Goal: Transaction & Acquisition: Purchase product/service

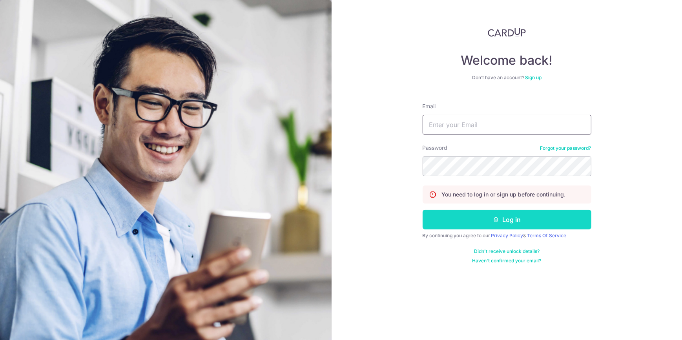
type input "dennis@steelpro.com.sg"
click at [490, 224] on button "Log in" at bounding box center [507, 220] width 169 height 20
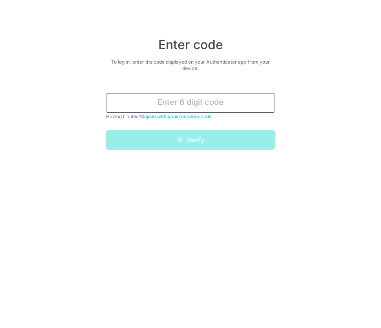
click at [204, 106] on input "text" at bounding box center [190, 103] width 169 height 20
type input "5"
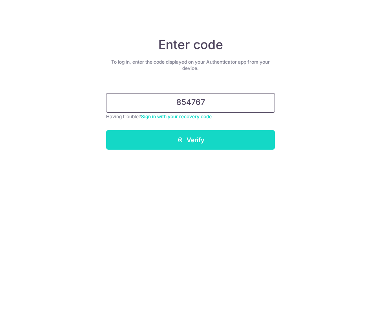
type input "854767"
click at [208, 140] on button "Verify" at bounding box center [190, 140] width 169 height 20
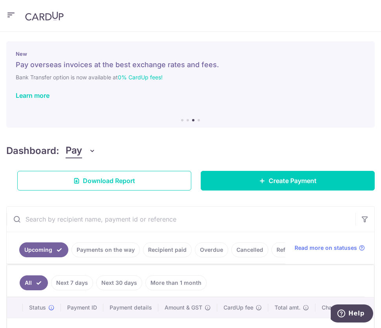
click at [208, 140] on div "Dashboard: Pay Pay Collect Download Report Create Payment" at bounding box center [190, 165] width 368 height 50
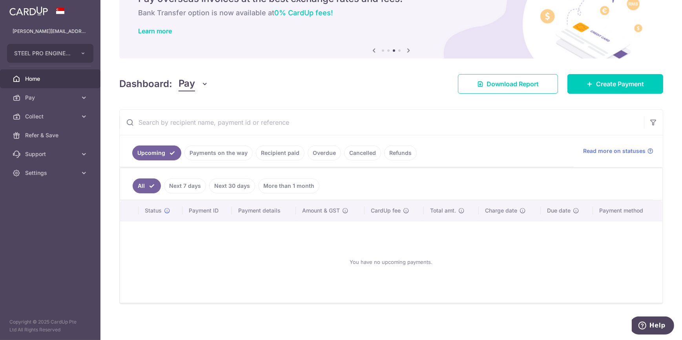
scroll to position [42, 0]
click at [203, 155] on link "Payments on the way" at bounding box center [219, 152] width 68 height 15
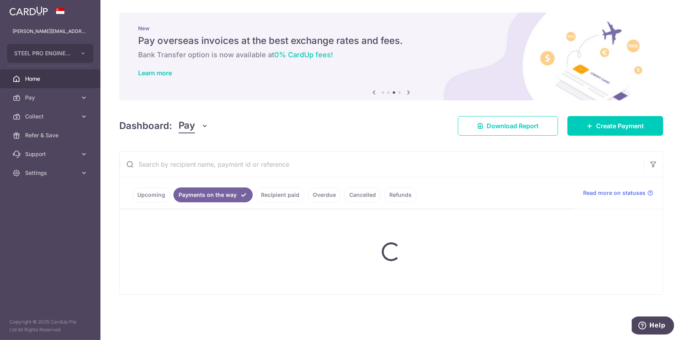
scroll to position [0, 0]
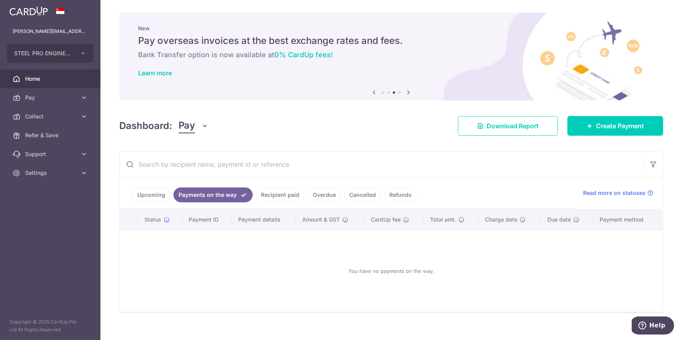
click at [263, 196] on link "Recipient paid" at bounding box center [280, 195] width 49 height 15
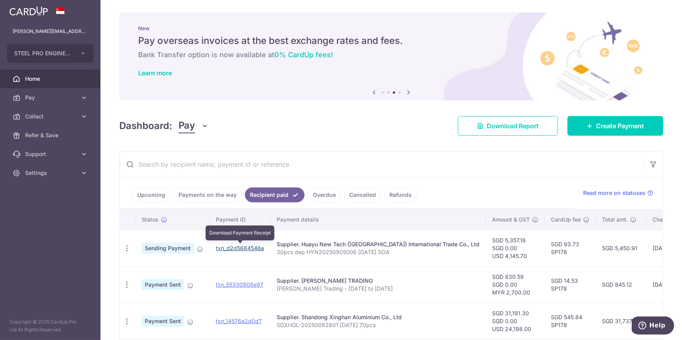
click at [254, 245] on link "txn_d2d5684546a" at bounding box center [240, 248] width 48 height 7
click at [380, 82] on div "New Pay overseas invoices at the best exchange rates and fees. Bank Transfer op…" at bounding box center [391, 52] width 544 height 79
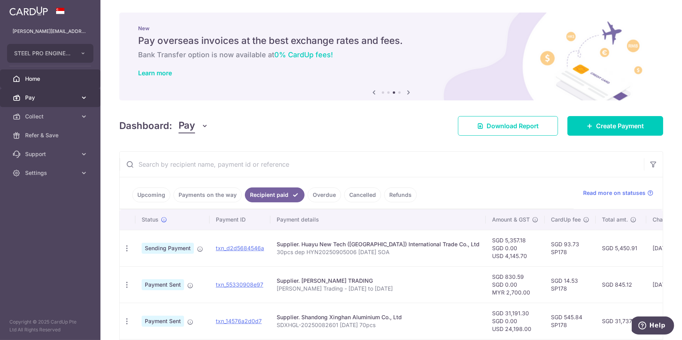
click at [67, 92] on link "Pay" at bounding box center [50, 97] width 101 height 19
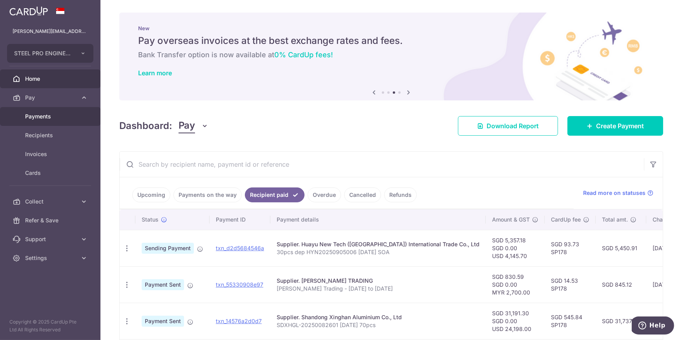
click at [64, 117] on span "Payments" at bounding box center [51, 117] width 52 height 8
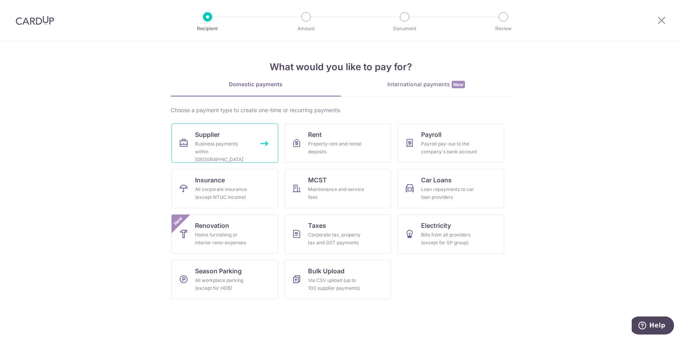
click at [234, 152] on div "Business payments within [GEOGRAPHIC_DATA]" at bounding box center [223, 152] width 57 height 24
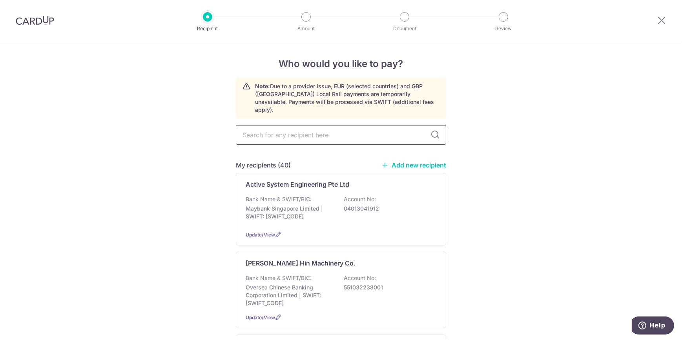
click at [398, 129] on input "text" at bounding box center [341, 135] width 210 height 20
type input "paw"
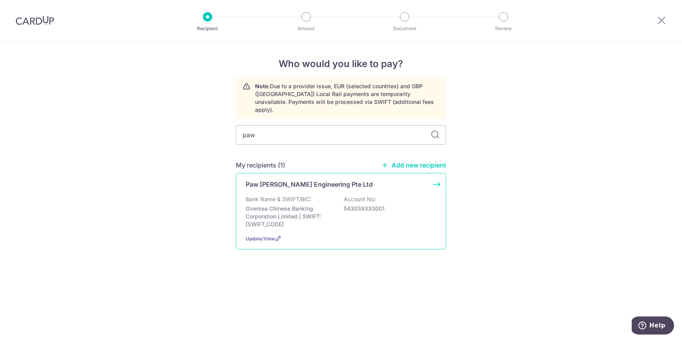
click at [333, 196] on div "Bank Name & SWIFT/BIC: Oversea Chinese Banking Corporation Limited | SWIFT: OCB…" at bounding box center [341, 212] width 191 height 33
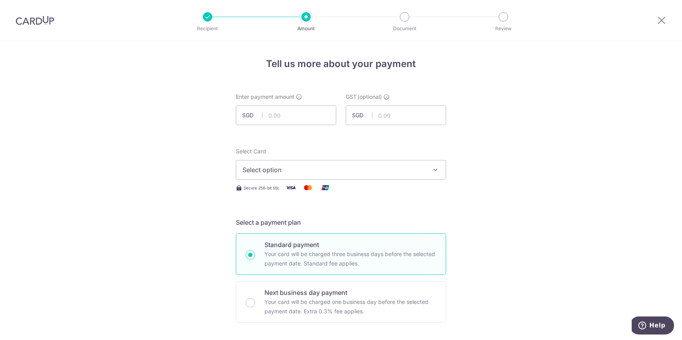
click at [42, 22] on img at bounding box center [35, 20] width 38 height 9
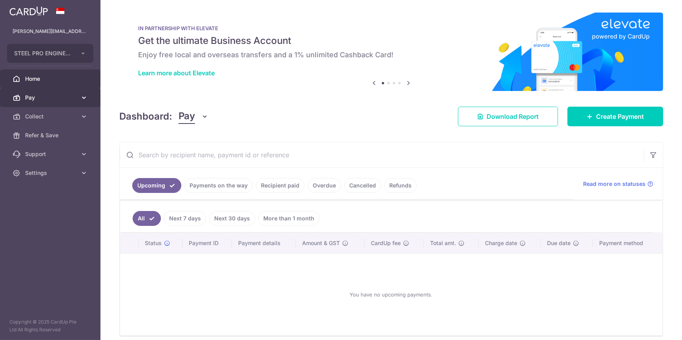
click at [75, 98] on span "Pay" at bounding box center [51, 98] width 52 height 8
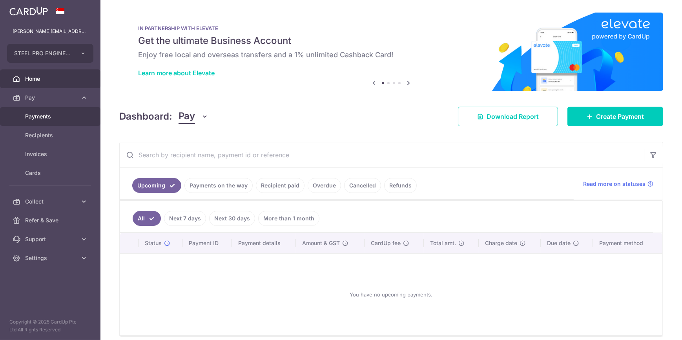
click at [69, 115] on span "Payments" at bounding box center [51, 117] width 52 height 8
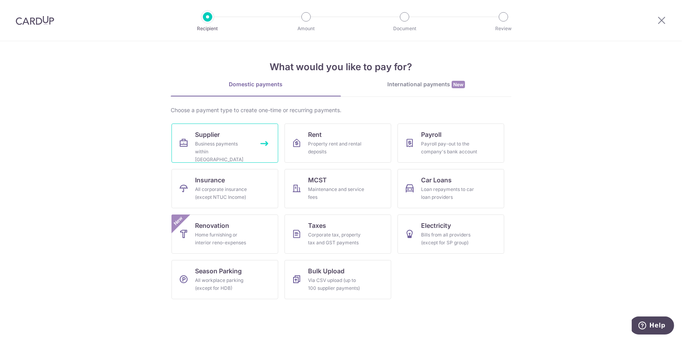
click at [222, 139] on link "Supplier Business payments within Singapore" at bounding box center [225, 143] width 107 height 39
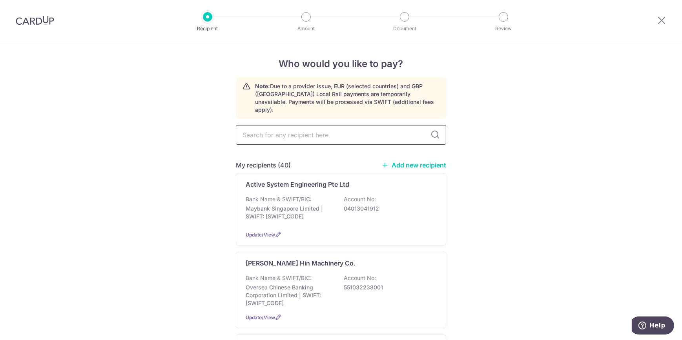
click at [309, 134] on input "text" at bounding box center [341, 135] width 210 height 20
click at [314, 125] on input "text" at bounding box center [341, 135] width 210 height 20
type input "paw l"
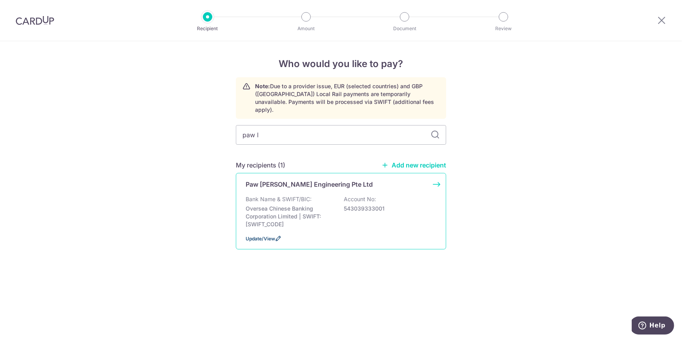
click at [276, 236] on icon at bounding box center [278, 239] width 6 height 6
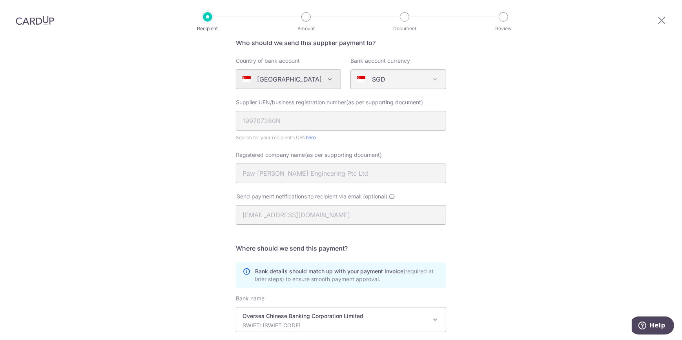
scroll to position [165, 0]
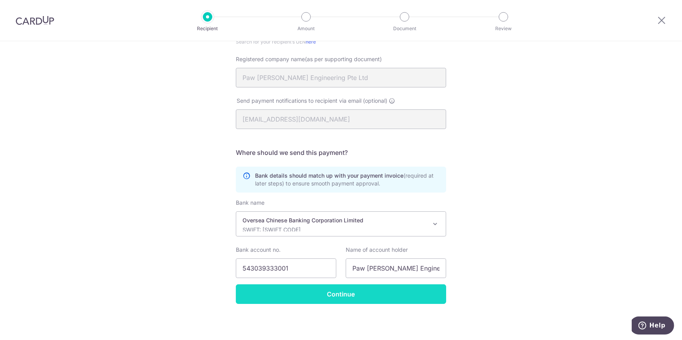
click at [355, 293] on input "Continue" at bounding box center [341, 295] width 210 height 20
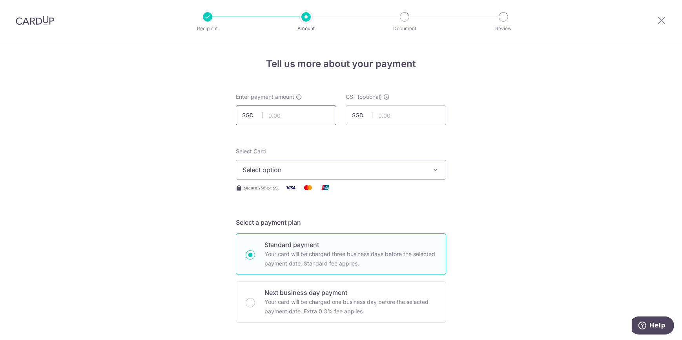
click at [309, 110] on input "text" at bounding box center [286, 116] width 101 height 20
type input "2,802.37"
click at [347, 168] on span "Select option" at bounding box center [334, 169] width 183 height 9
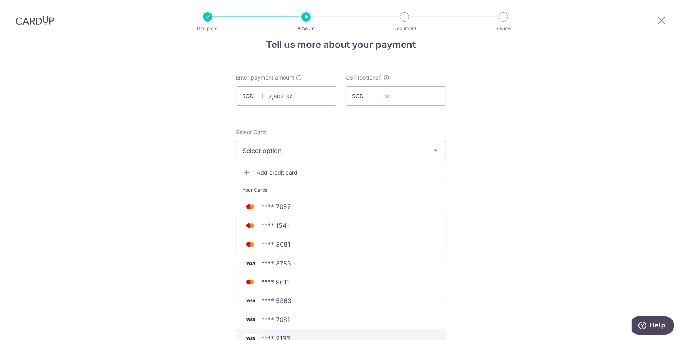
scroll to position [35, 0]
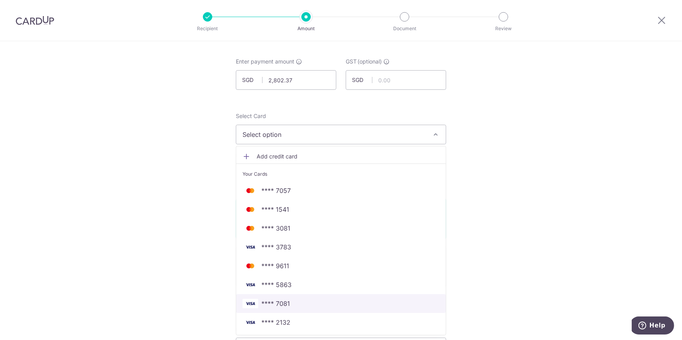
click at [350, 299] on span "**** 7081" at bounding box center [341, 303] width 197 height 9
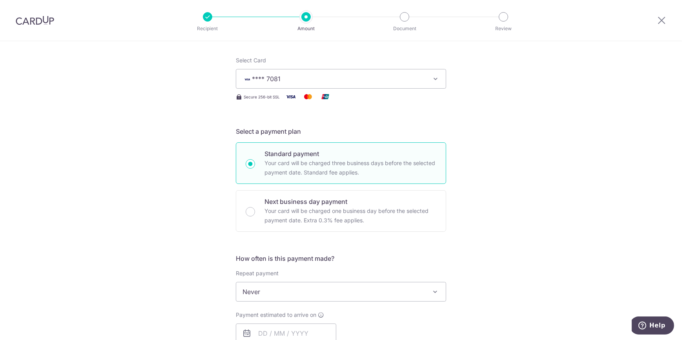
scroll to position [178, 0]
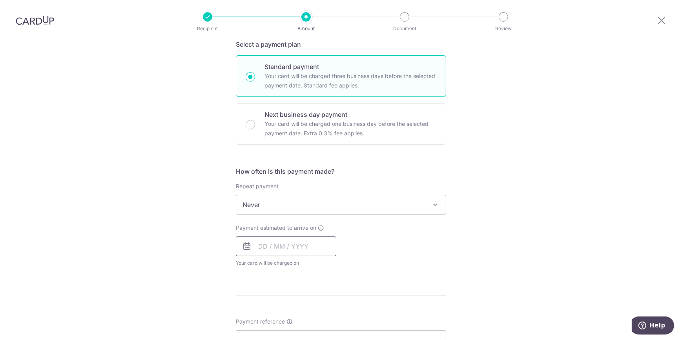
click at [284, 251] on input "text" at bounding box center [286, 247] width 101 height 20
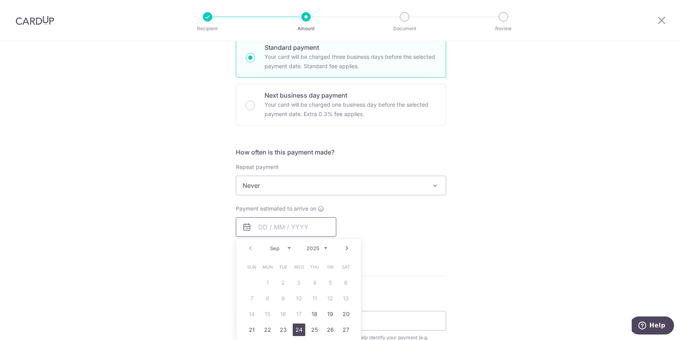
scroll to position [214, 0]
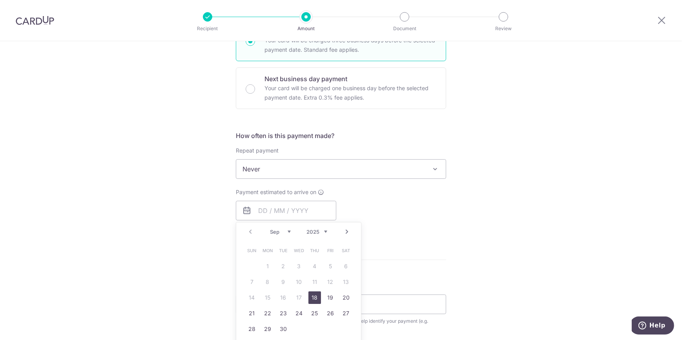
click at [311, 296] on link "18" at bounding box center [315, 298] width 13 height 13
type input "18/09/2025"
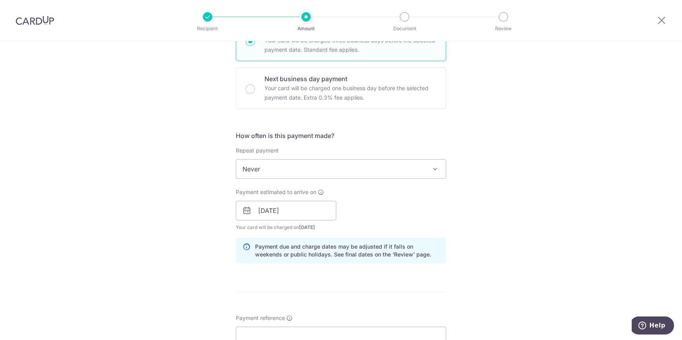
click at [110, 245] on div "Tell us more about your payment Enter payment amount SGD 2,802.37 2802.37 GST (…" at bounding box center [341, 224] width 682 height 795
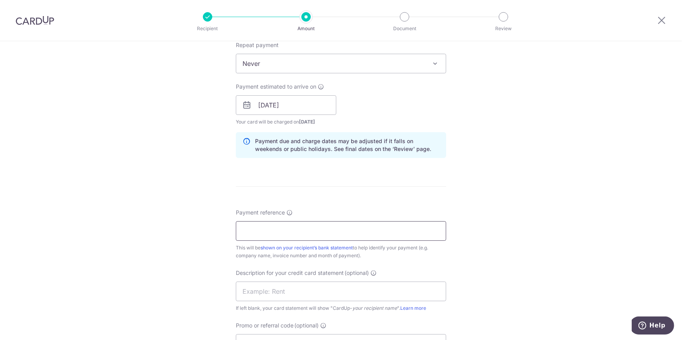
scroll to position [321, 0]
click at [236, 232] on input "Payment reference" at bounding box center [341, 230] width 210 height 20
click at [277, 230] on input "PAW LECK MAY 25 SOA" at bounding box center [341, 230] width 210 height 20
drag, startPoint x: 309, startPoint y: 278, endPoint x: 308, endPoint y: 284, distance: 6.4
click at [308, 284] on div "Description for your credit card statement (optional) If left blank, your card …" at bounding box center [341, 289] width 210 height 43
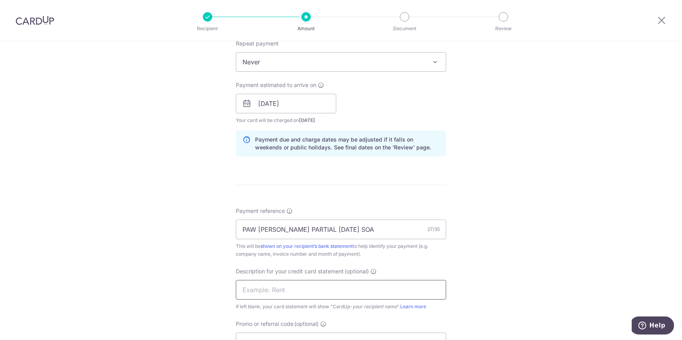
click at [305, 295] on input "text" at bounding box center [341, 290] width 210 height 20
click at [139, 272] on div "Tell us more about your payment Enter payment amount SGD 2,802.37 2802.37 GST (…" at bounding box center [341, 117] width 682 height 795
click at [274, 228] on input "PAW LECK PARTIAL JUN 25 SOA" at bounding box center [341, 230] width 210 height 20
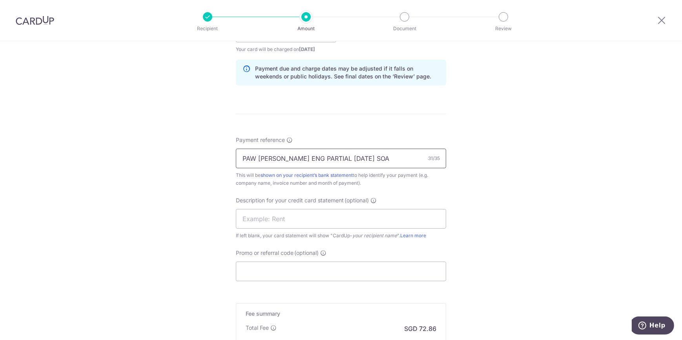
scroll to position [393, 0]
type input "PAW [PERSON_NAME] ENG PARTIAL [DATE] SOA"
click at [327, 223] on input "text" at bounding box center [341, 219] width 210 height 20
drag, startPoint x: 276, startPoint y: 220, endPoint x: 288, endPoint y: 217, distance: 12.7
click at [288, 217] on input "PAW LECK MAY 25" at bounding box center [341, 219] width 210 height 20
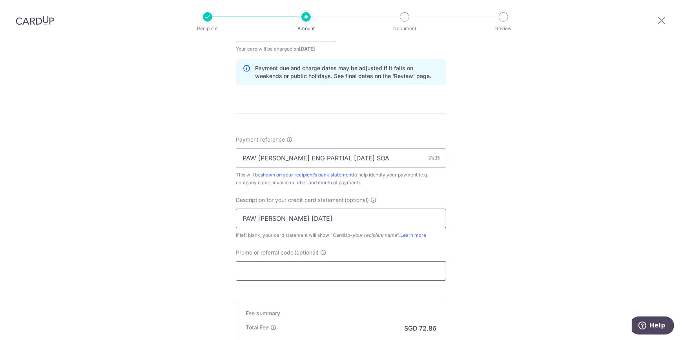
type input "PAW LECK JUN 25"
click at [289, 271] on input "Promo or referral code (optional)" at bounding box center [341, 272] width 210 height 20
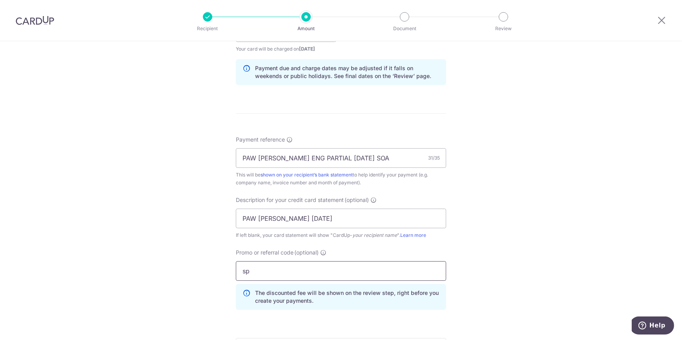
type input "s"
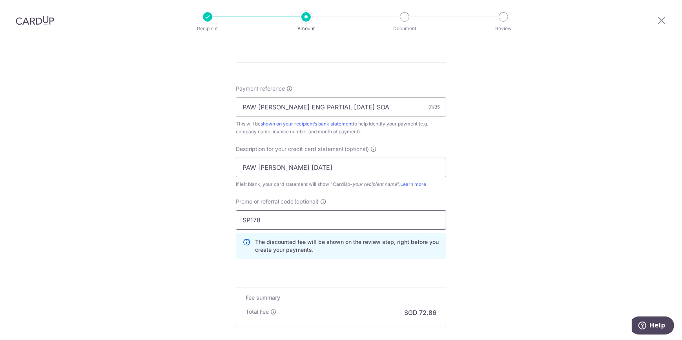
scroll to position [530, 0]
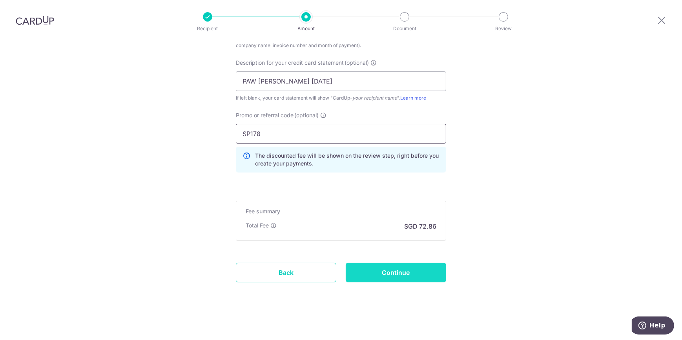
type input "SP178"
click at [382, 269] on input "Continue" at bounding box center [396, 273] width 101 height 20
type input "Create Schedule"
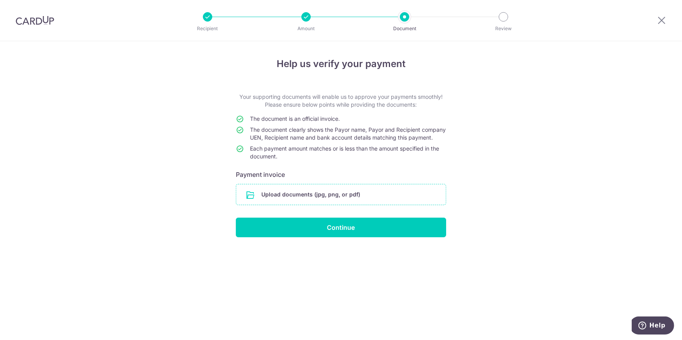
click at [346, 205] on input "file" at bounding box center [341, 195] width 210 height 20
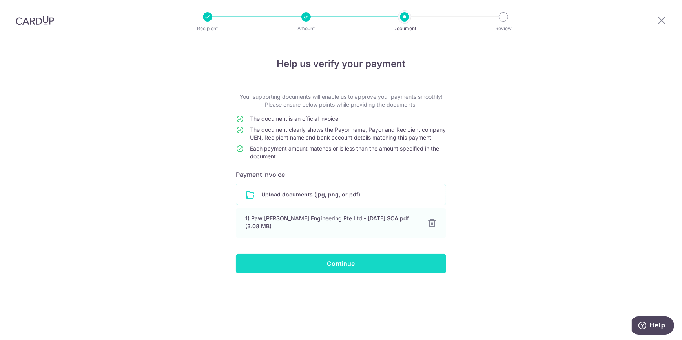
click at [386, 270] on input "Continue" at bounding box center [341, 264] width 210 height 20
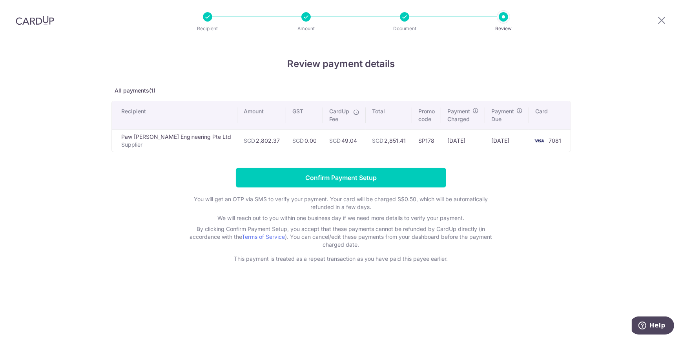
click at [510, 320] on div "Review payment details All payments(1) Recipient Amount GST CardUp Fee Total Pr…" at bounding box center [341, 190] width 682 height 299
click at [148, 195] on form "Confirm Payment Setup You will get an OTP via SMS to verify your payment. Your …" at bounding box center [341, 215] width 459 height 95
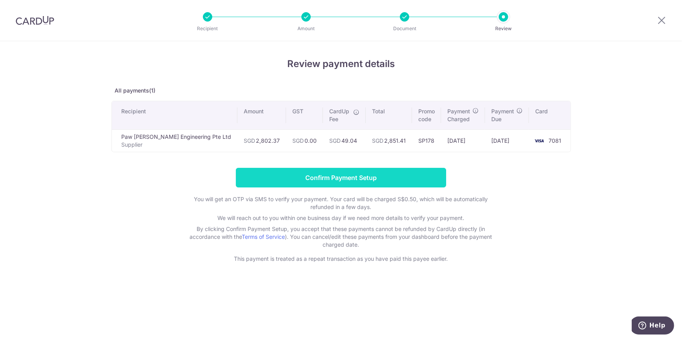
click at [279, 181] on input "Confirm Payment Setup" at bounding box center [341, 178] width 210 height 20
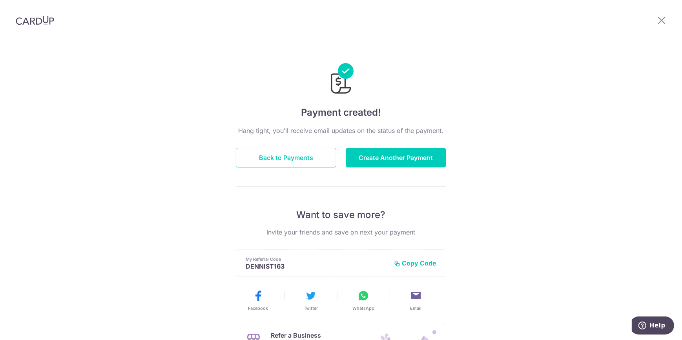
click at [293, 144] on div "Hang tight, you’ll receive email updates on the status of the payment. Back to …" at bounding box center [341, 275] width 210 height 298
click at [291, 159] on button "Back to Payments" at bounding box center [286, 158] width 101 height 20
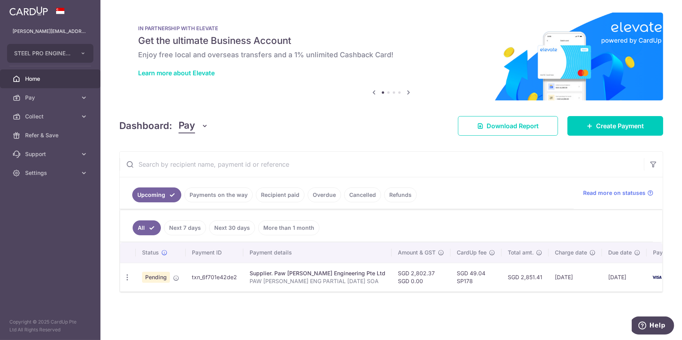
click at [437, 302] on div "× Pause Schedule Pause all future payments in this series Pause just this one p…" at bounding box center [392, 170] width 582 height 340
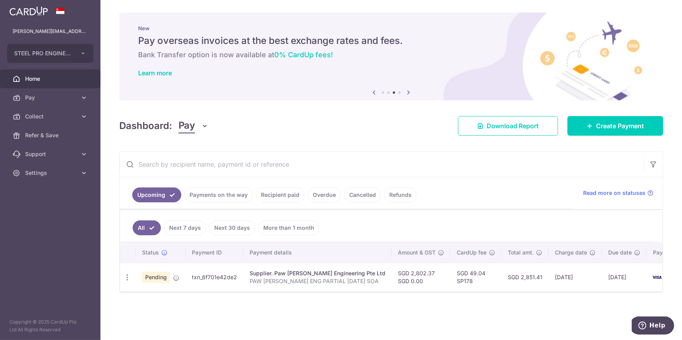
click at [222, 309] on div "× Pause Schedule Pause all future payments in this series Pause just this one p…" at bounding box center [392, 170] width 582 height 340
